Goal: Subscribe to service/newsletter

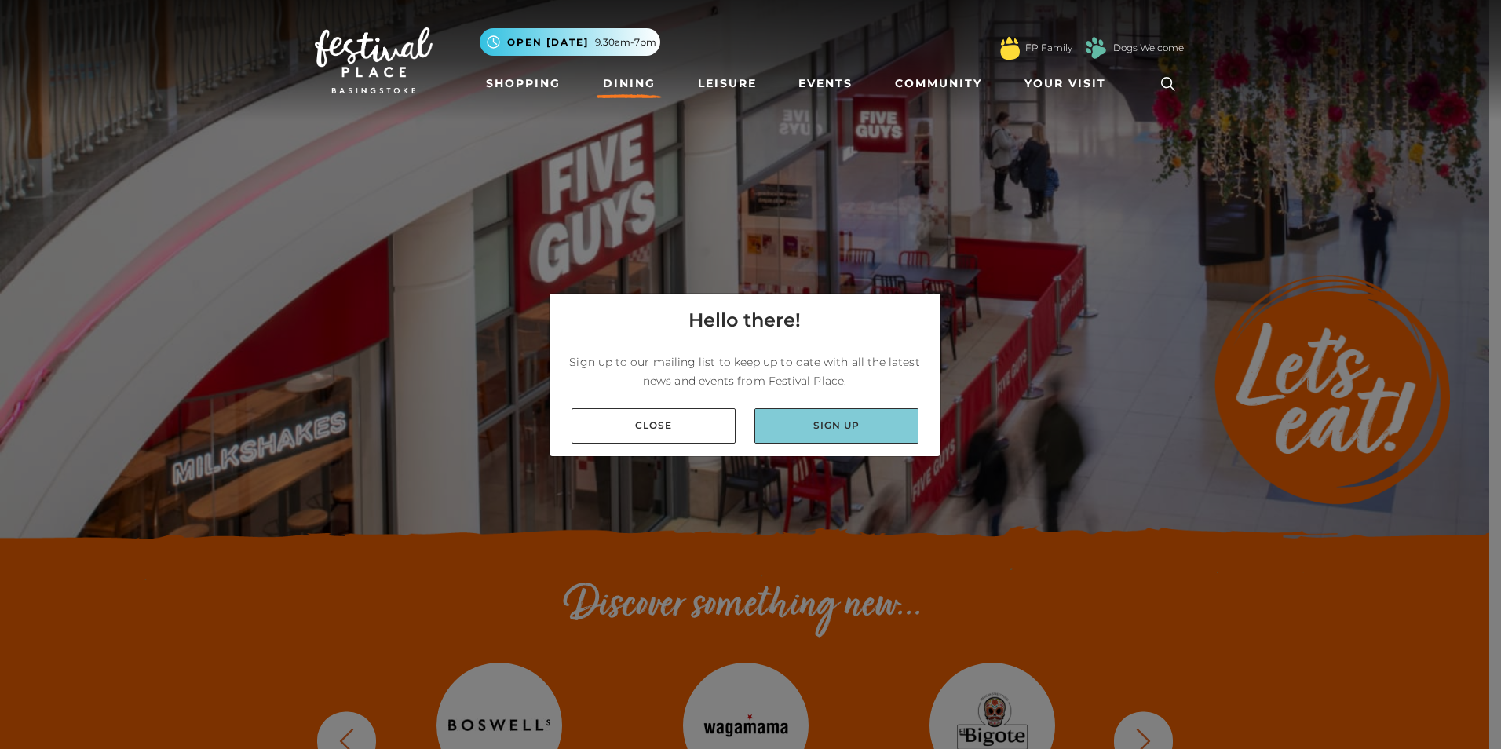
click at [829, 433] on link "Sign up" at bounding box center [836, 425] width 164 height 35
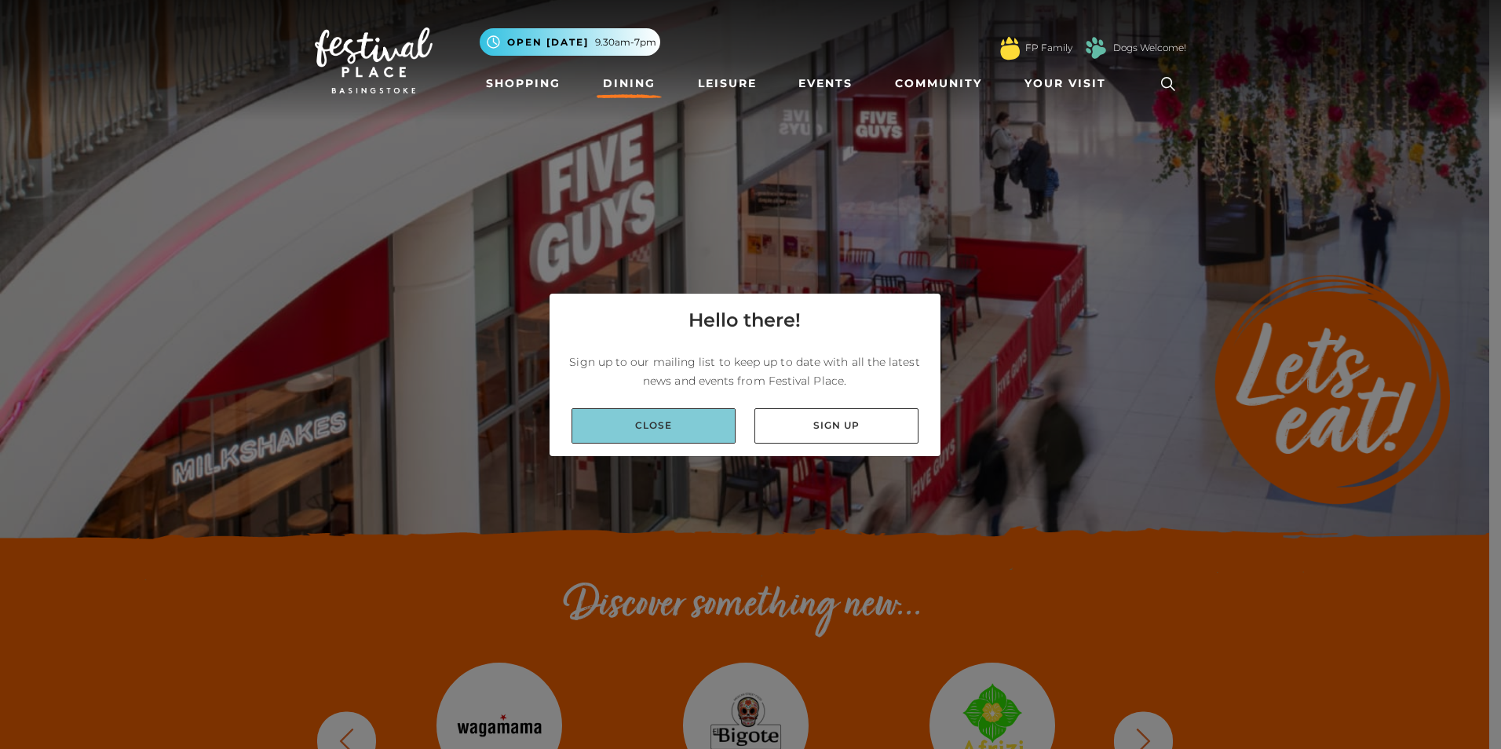
click at [681, 433] on link "Close" at bounding box center [654, 425] width 164 height 35
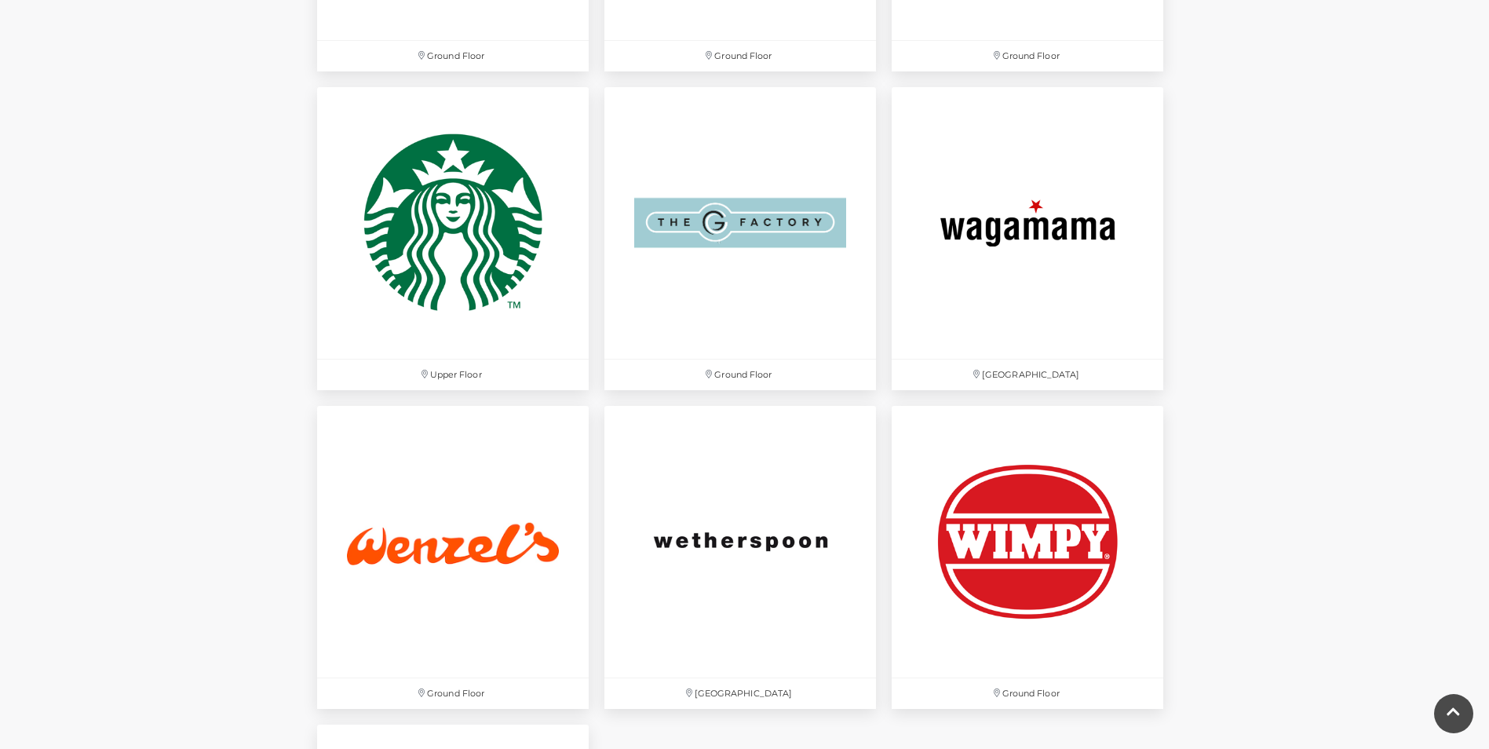
scroll to position [4789, 0]
